Goal: Navigation & Orientation: Find specific page/section

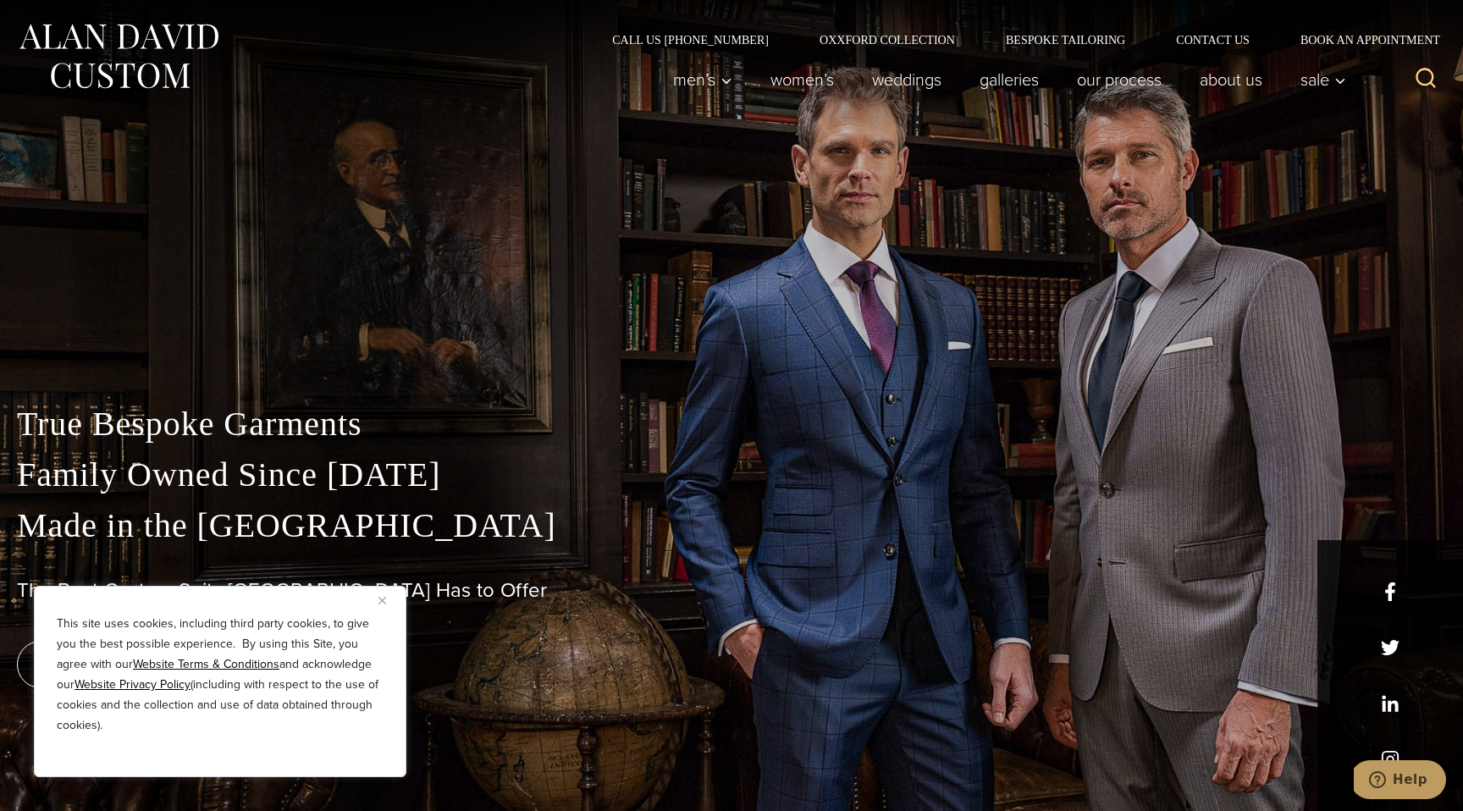
click at [385, 597] on img "Close" at bounding box center [382, 601] width 8 height 8
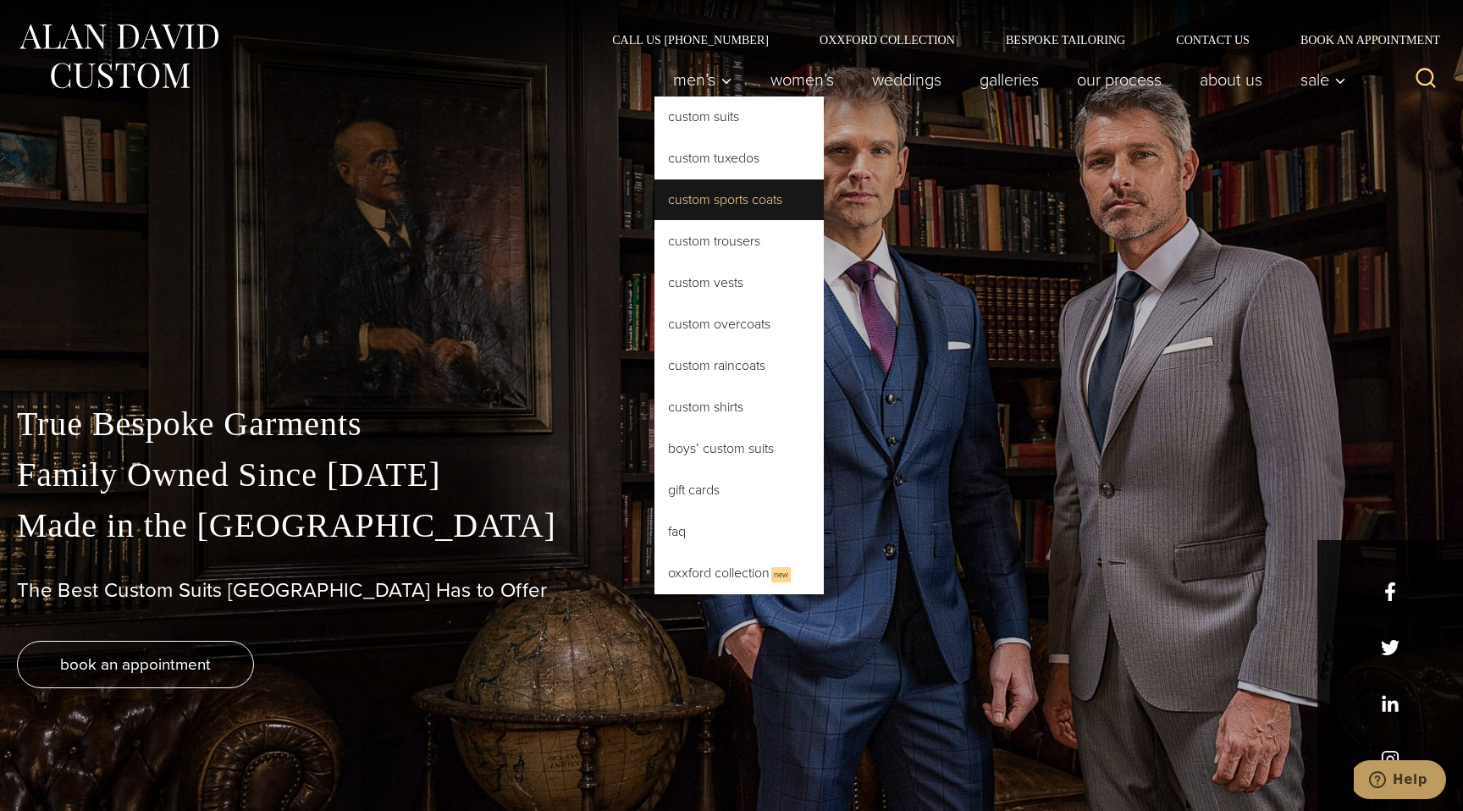
click at [675, 186] on link "Custom Sports Coats" at bounding box center [738, 199] width 169 height 41
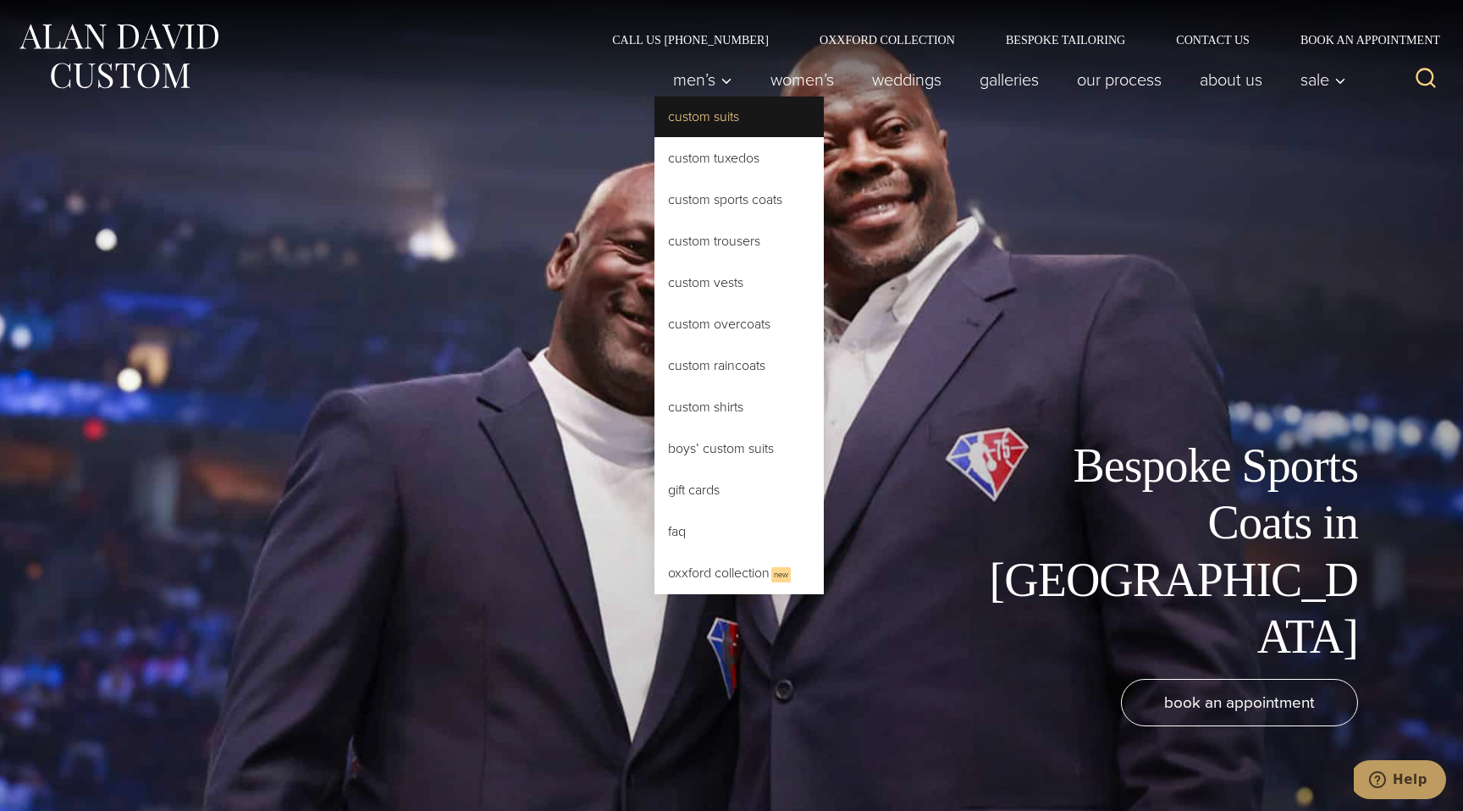
click at [708, 117] on link "Custom Suits" at bounding box center [738, 116] width 169 height 41
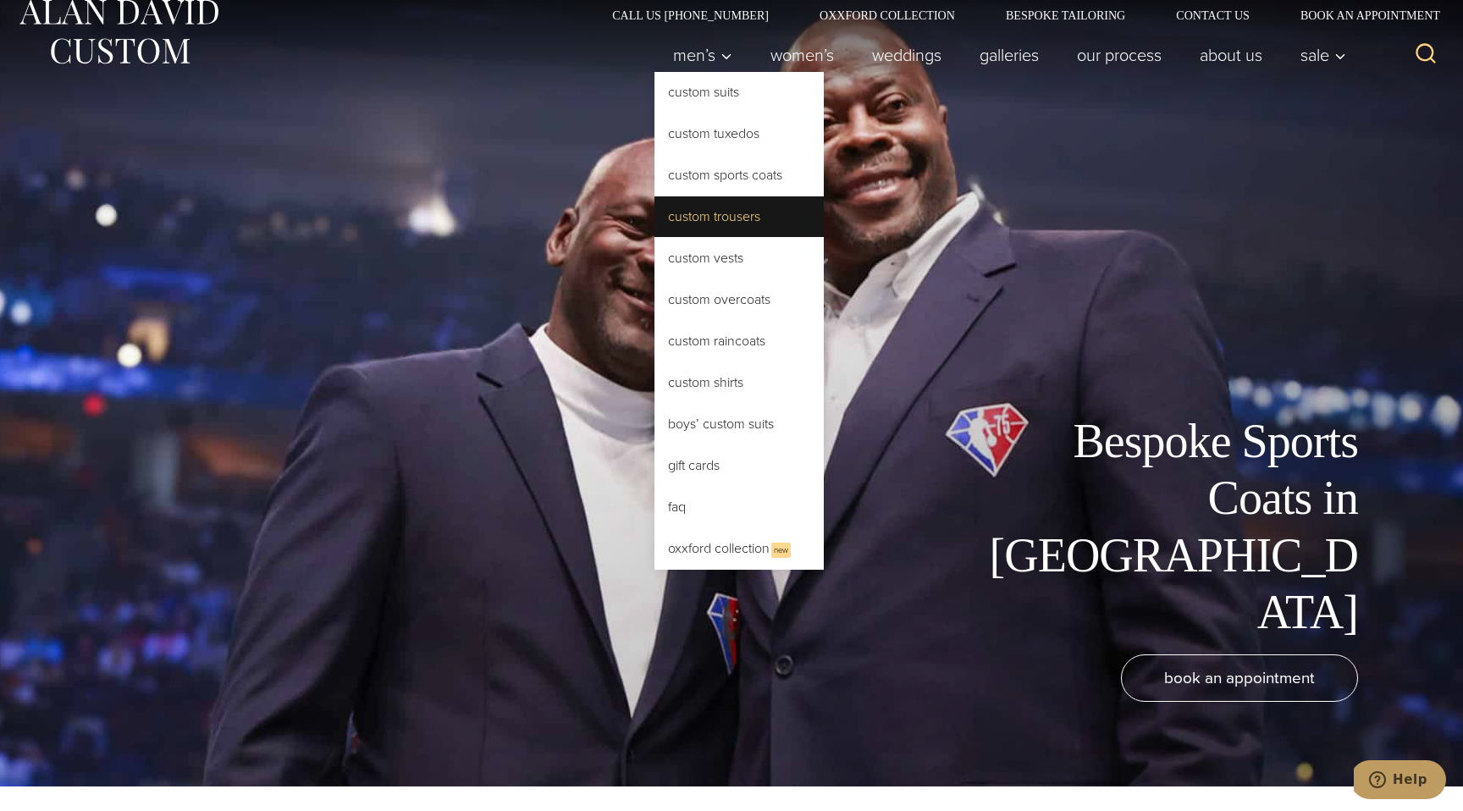
scroll to position [42, 0]
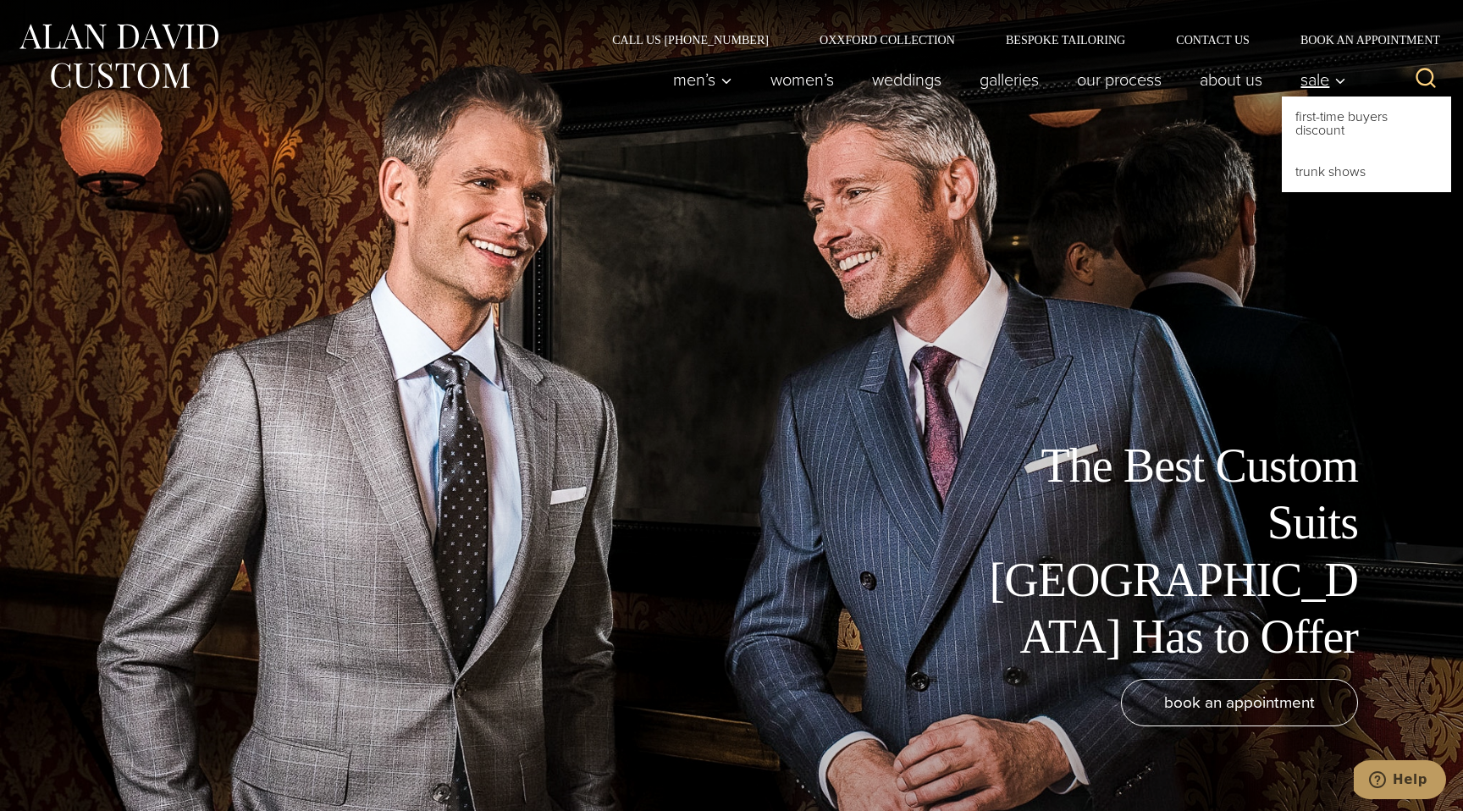
click at [1337, 84] on icon "Primary Navigation" at bounding box center [1339, 81] width 15 height 15
